Goal: Transaction & Acquisition: Purchase product/service

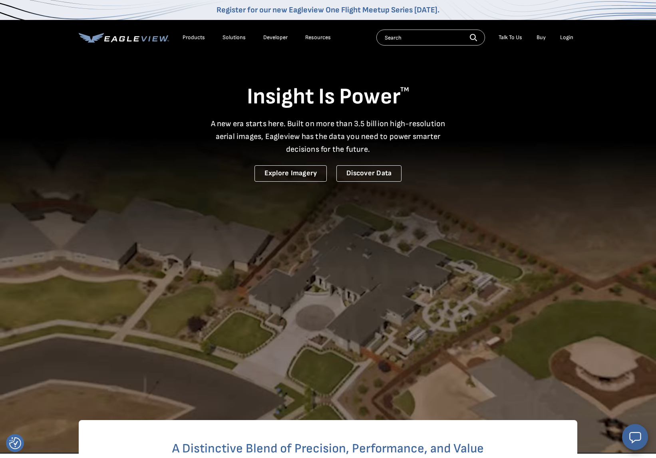
click at [570, 37] on div "Login" at bounding box center [566, 37] width 13 height 7
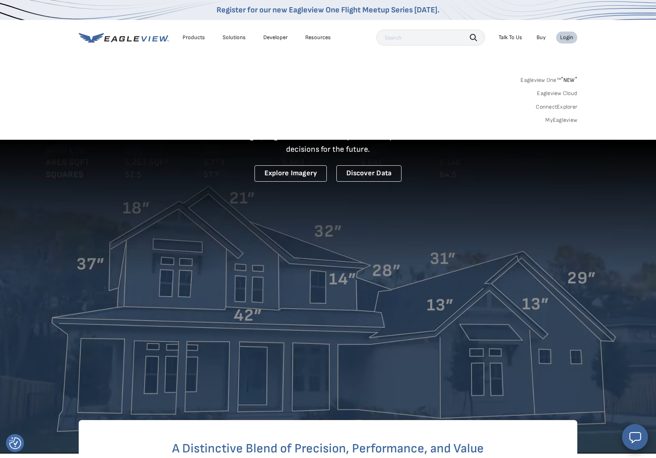
click at [570, 37] on div "Login" at bounding box center [566, 37] width 13 height 7
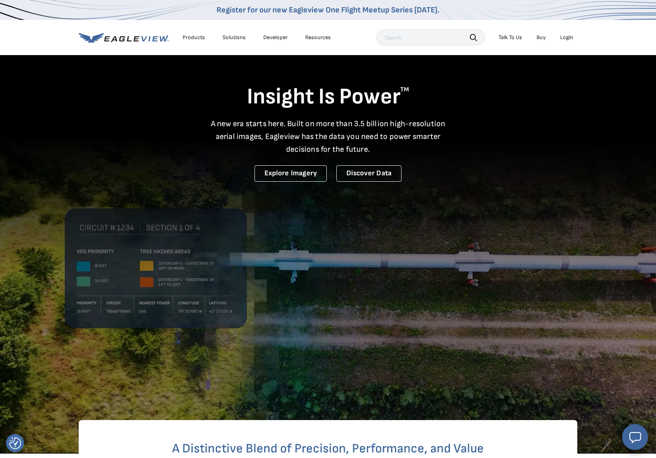
click at [570, 37] on div "Login" at bounding box center [566, 37] width 13 height 7
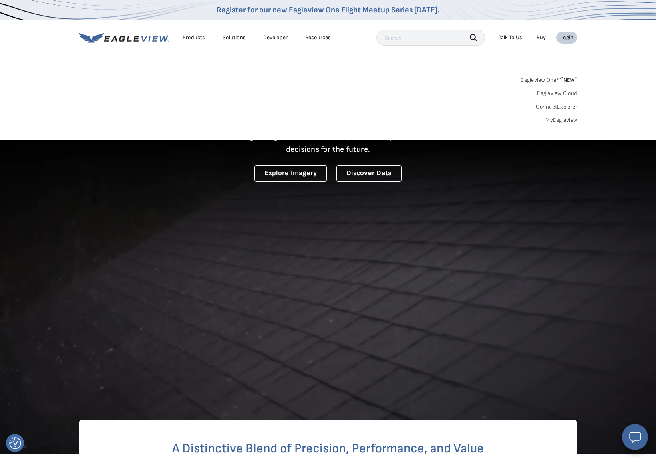
click at [565, 120] on link "MyEagleview" at bounding box center [561, 120] width 32 height 7
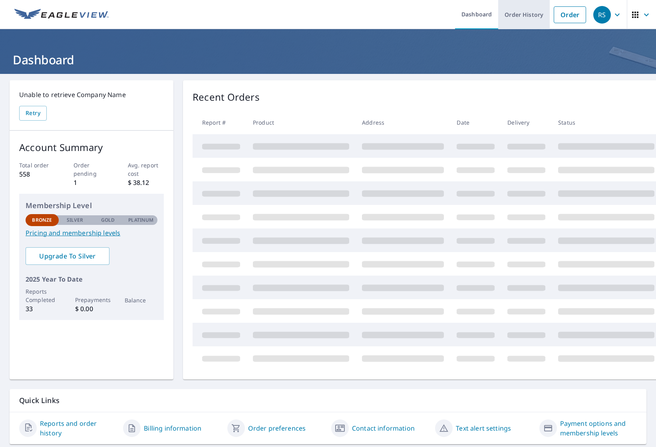
click at [513, 18] on link "Order History" at bounding box center [524, 14] width 52 height 29
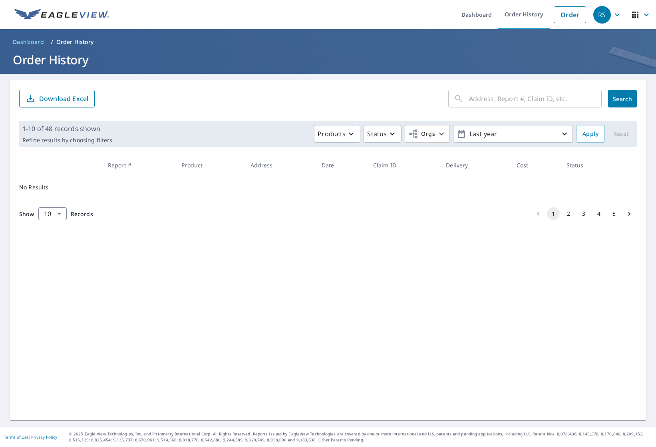
click at [495, 95] on input "text" at bounding box center [535, 99] width 133 height 22
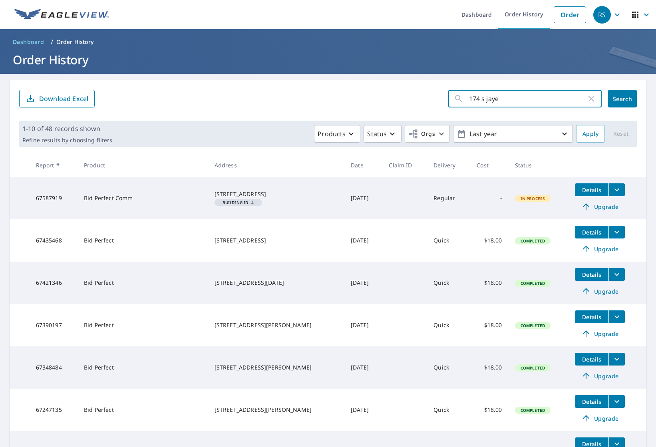
type input "174 s jaye"
click at [621, 101] on span "Search" at bounding box center [623, 99] width 16 height 8
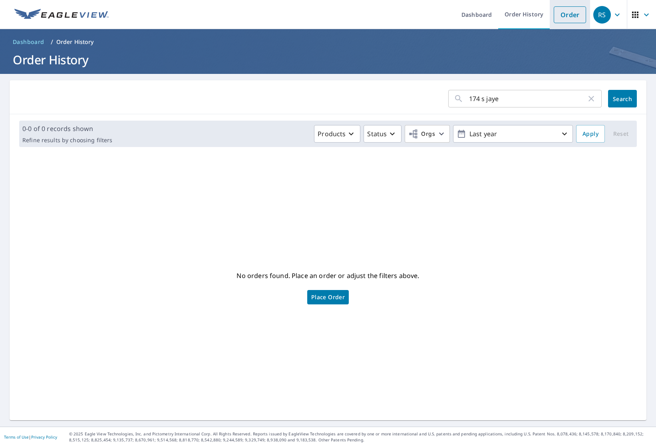
click at [563, 15] on link "Order" at bounding box center [570, 14] width 32 height 17
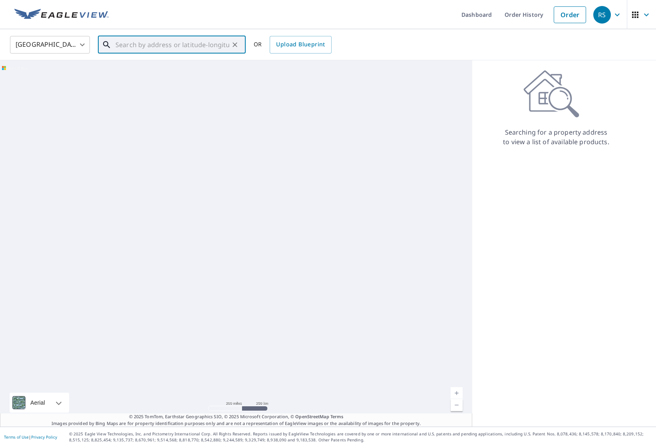
click at [120, 50] on input "text" at bounding box center [172, 45] width 114 height 22
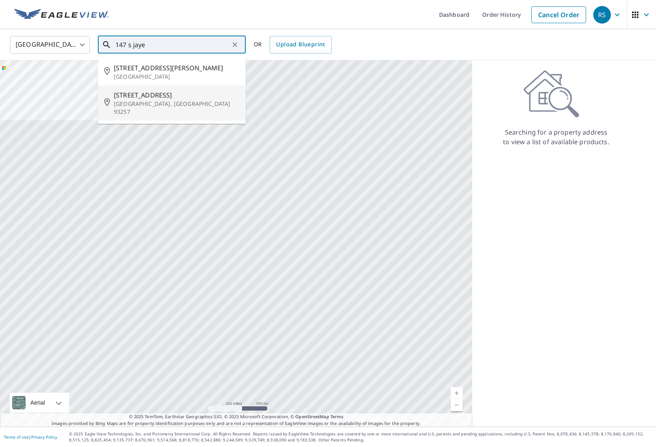
click at [125, 96] on span "154 S Jaye St" at bounding box center [176, 95] width 125 height 10
type input "154 S Jaye St Porterville, CA 93257"
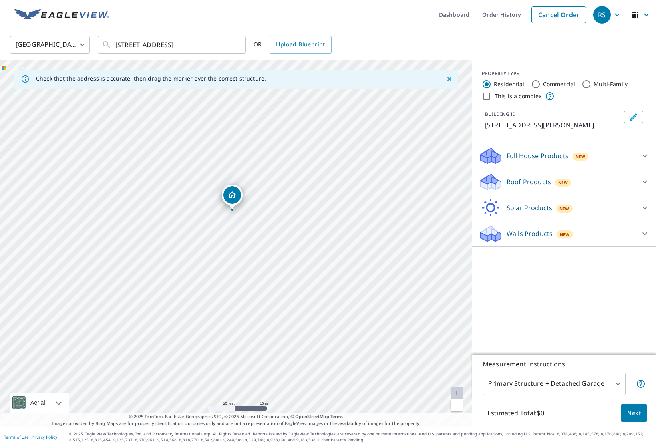
drag, startPoint x: 240, startPoint y: 222, endPoint x: 243, endPoint y: 215, distance: 7.3
click at [243, 215] on div "154 S Jaye St Porterville, CA 93257" at bounding box center [236, 243] width 472 height 366
drag, startPoint x: 252, startPoint y: 208, endPoint x: 256, endPoint y: 201, distance: 8.2
click at [256, 201] on div "154 S Jaye St Porterville, CA 93257" at bounding box center [236, 243] width 472 height 366
drag, startPoint x: 256, startPoint y: 201, endPoint x: 256, endPoint y: 196, distance: 5.2
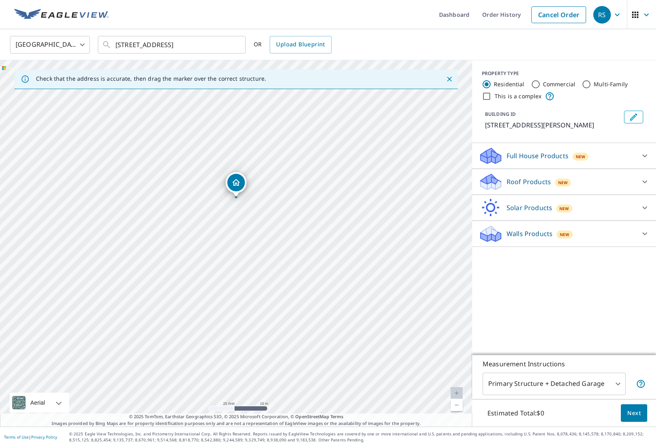
click at [256, 196] on div "154 S Jaye St Porterville, CA 93257" at bounding box center [236, 243] width 472 height 366
click at [638, 183] on div at bounding box center [644, 181] width 19 height 19
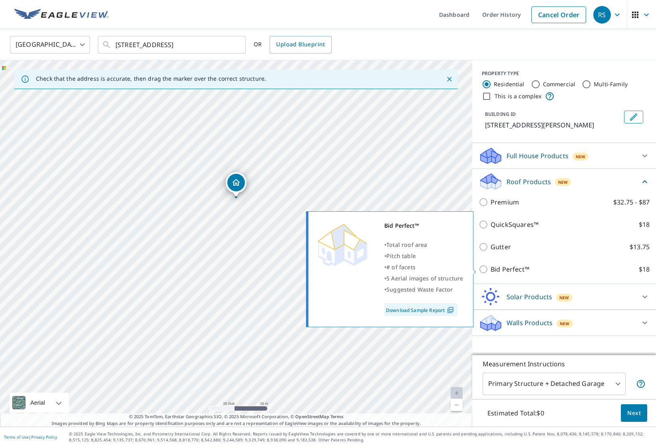
click at [489, 269] on input "Bid Perfect™ $18" at bounding box center [485, 270] width 12 height 10
checkbox input "true"
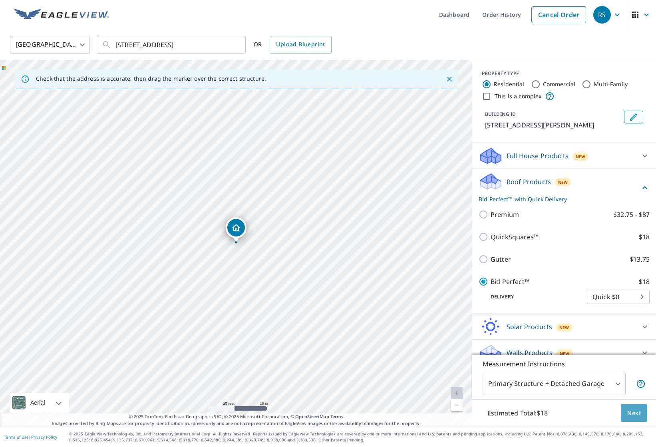
click at [628, 414] on span "Next" at bounding box center [634, 413] width 14 height 10
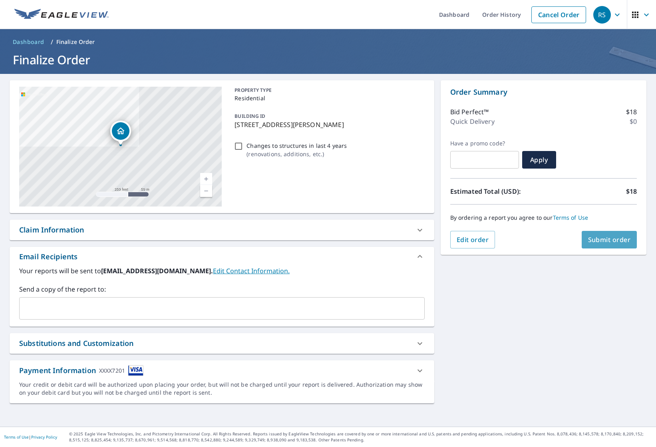
click at [600, 239] on span "Submit order" at bounding box center [609, 239] width 43 height 9
checkbox input "true"
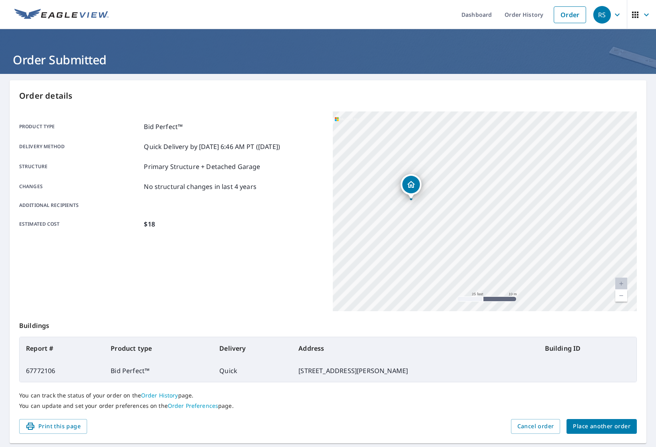
drag, startPoint x: 475, startPoint y: 222, endPoint x: 509, endPoint y: 179, distance: 54.9
click at [509, 179] on div "154 S Jaye St Porterville, CA 93257" at bounding box center [485, 211] width 304 height 200
drag, startPoint x: 424, startPoint y: 212, endPoint x: 467, endPoint y: 185, distance: 51.9
click at [467, 185] on div "154 S Jaye St Porterville, CA 93257" at bounding box center [485, 211] width 304 height 200
drag, startPoint x: 467, startPoint y: 185, endPoint x: 516, endPoint y: 169, distance: 51.1
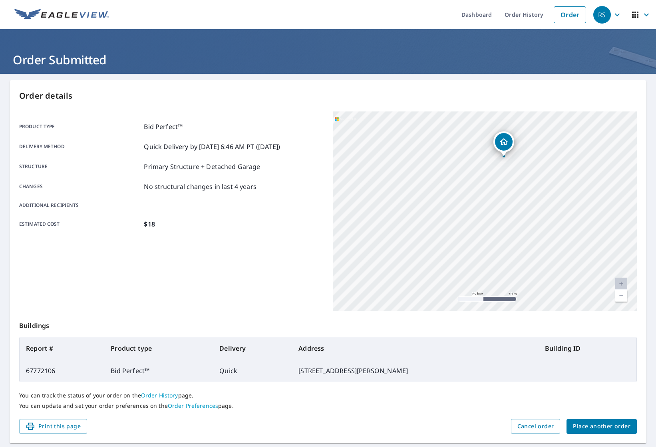
click at [516, 169] on div "154 S Jaye St Porterville, CA 93257" at bounding box center [485, 211] width 304 height 200
drag, startPoint x: 504, startPoint y: 233, endPoint x: 403, endPoint y: 219, distance: 102.1
click at [403, 219] on div "154 S Jaye St Porterville, CA 93257" at bounding box center [485, 211] width 304 height 200
drag, startPoint x: 509, startPoint y: 211, endPoint x: 495, endPoint y: 291, distance: 81.0
click at [496, 298] on div "154 S Jaye St Porterville, CA 93257" at bounding box center [485, 211] width 304 height 200
